Goal: Find specific page/section: Find specific page/section

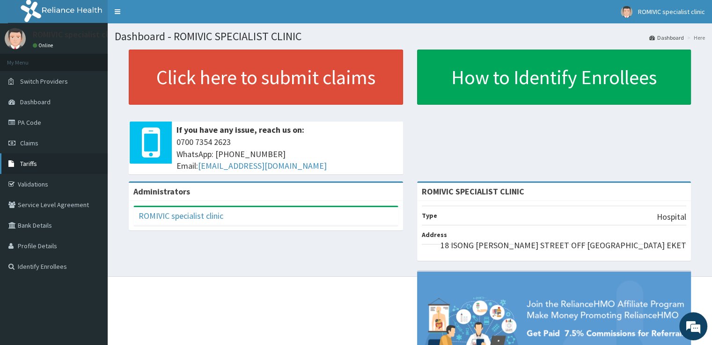
click at [28, 166] on span "Tariffs" at bounding box center [28, 164] width 17 height 8
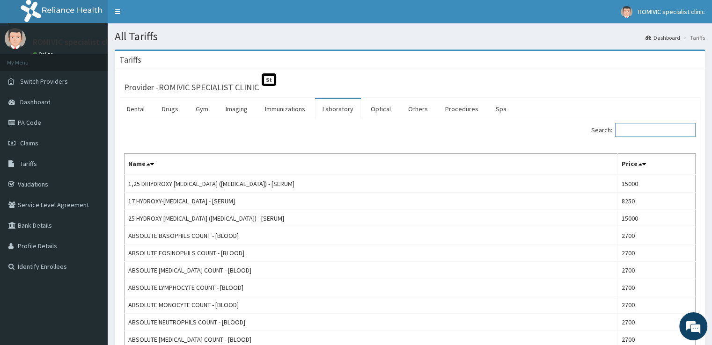
click at [672, 135] on input "Search:" at bounding box center [655, 130] width 80 height 14
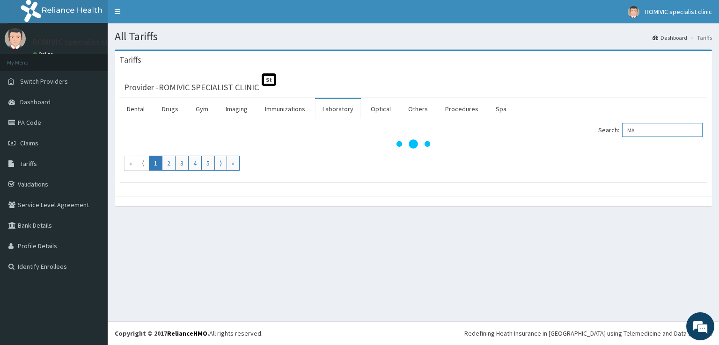
click at [672, 135] on input "MA" at bounding box center [662, 130] width 80 height 14
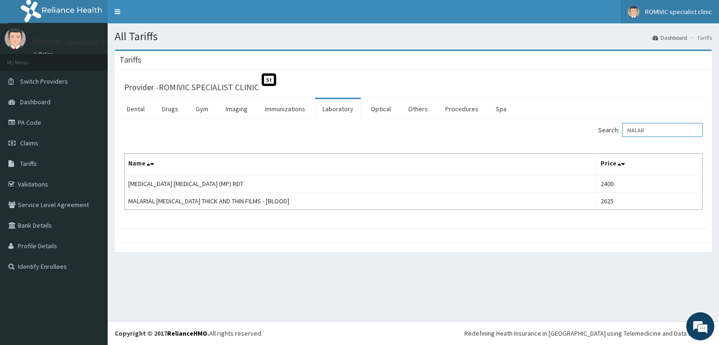
type input "MALAR"
